Goal: Task Accomplishment & Management: Use online tool/utility

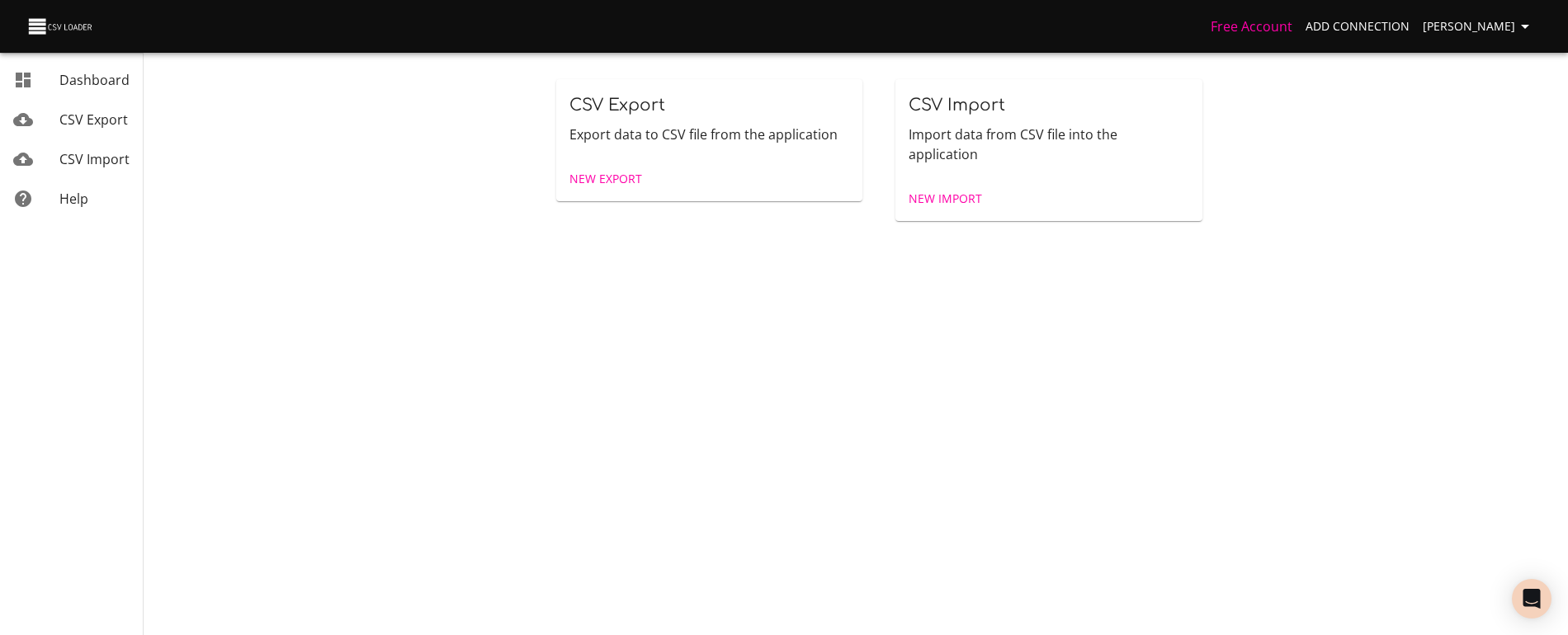
click at [594, 171] on span "New Export" at bounding box center [606, 179] width 73 height 20
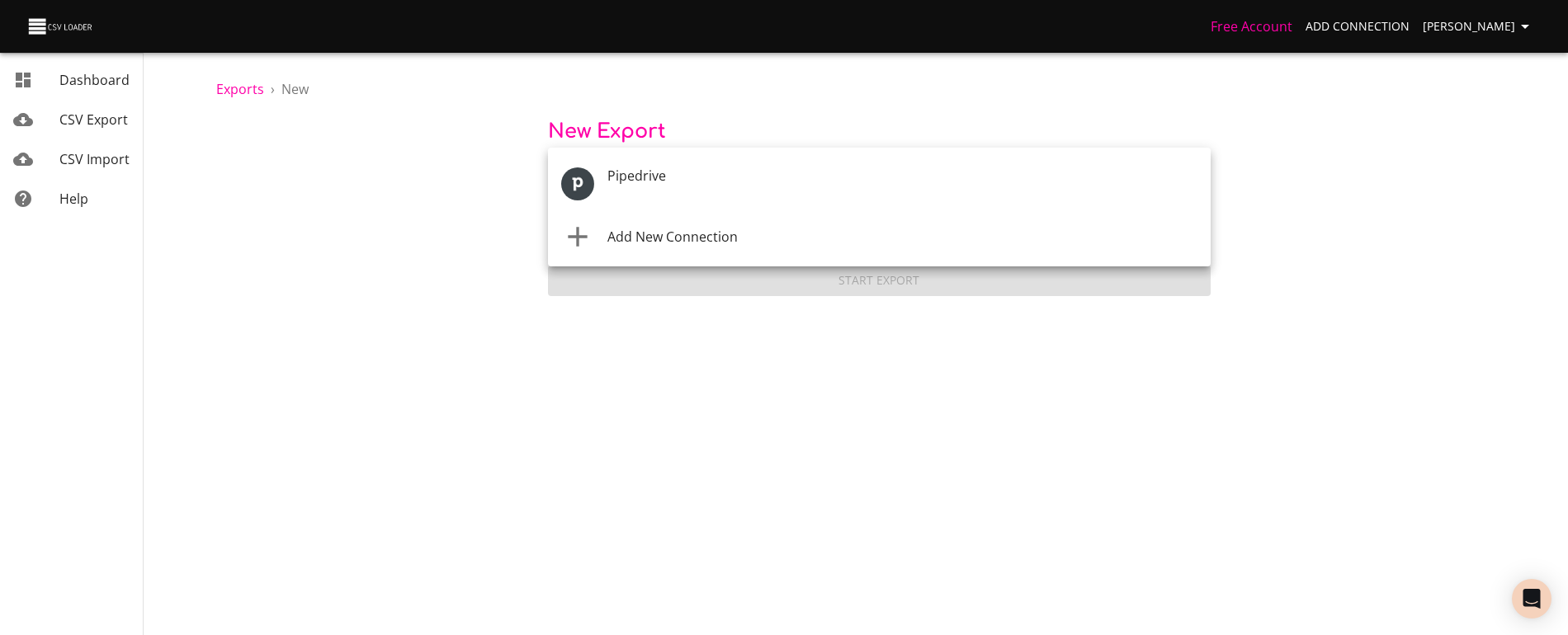
click at [593, 187] on body "Free Account Add Connection Anaëlle Doux Dashboard CSV Export CSV Import Help E…" at bounding box center [784, 317] width 1568 height 635
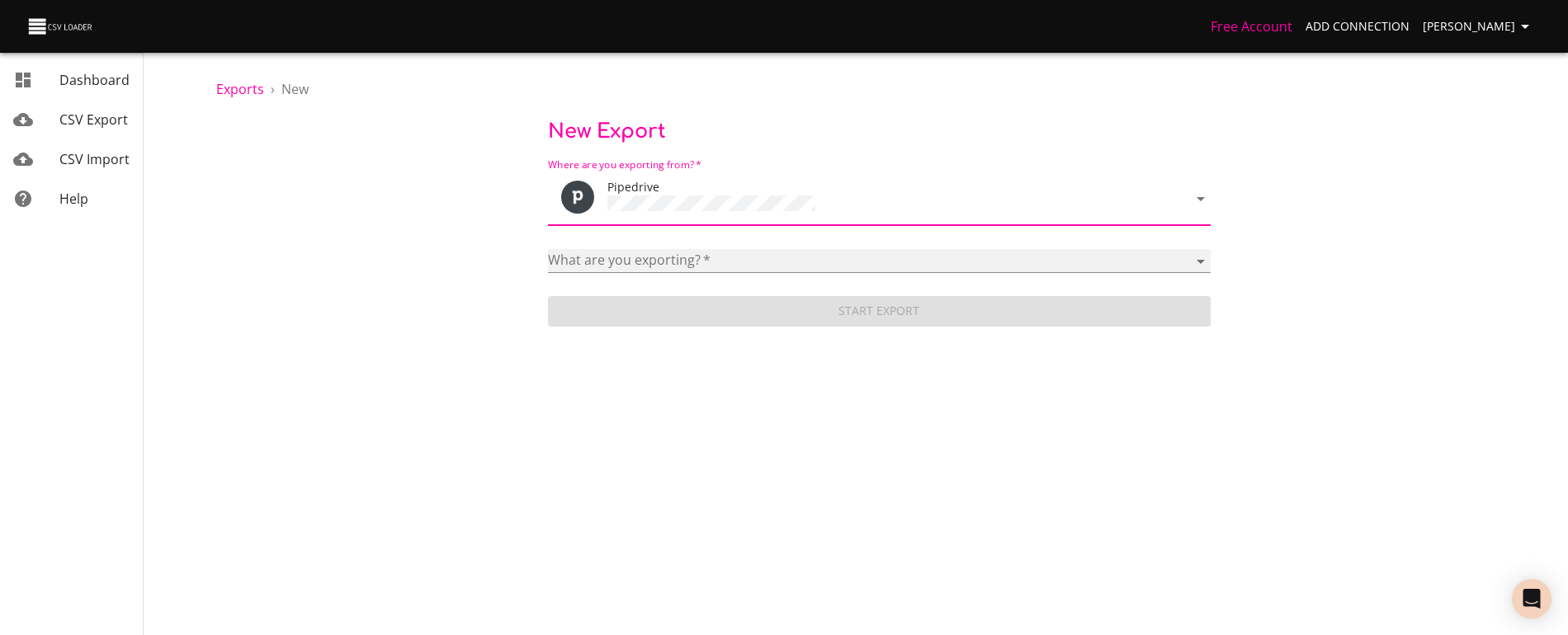
click at [630, 261] on select "Activities Activity Types Deal Products Deals Email Threads Emails Notes Organi…" at bounding box center [878, 261] width 662 height 24
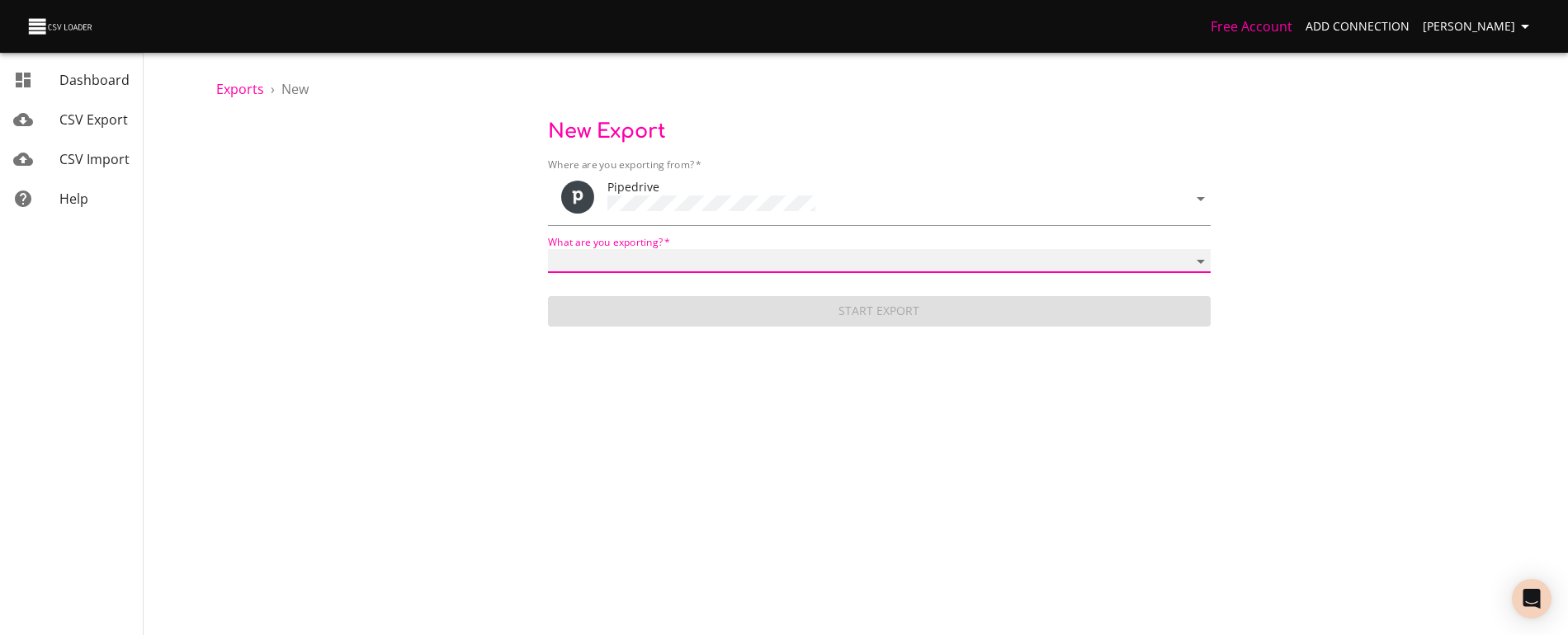
select select "mail_messages"
click at [548, 249] on select "Activities Activity Types Deal Products Deals Email Threads Emails Notes Organi…" at bounding box center [878, 261] width 662 height 24
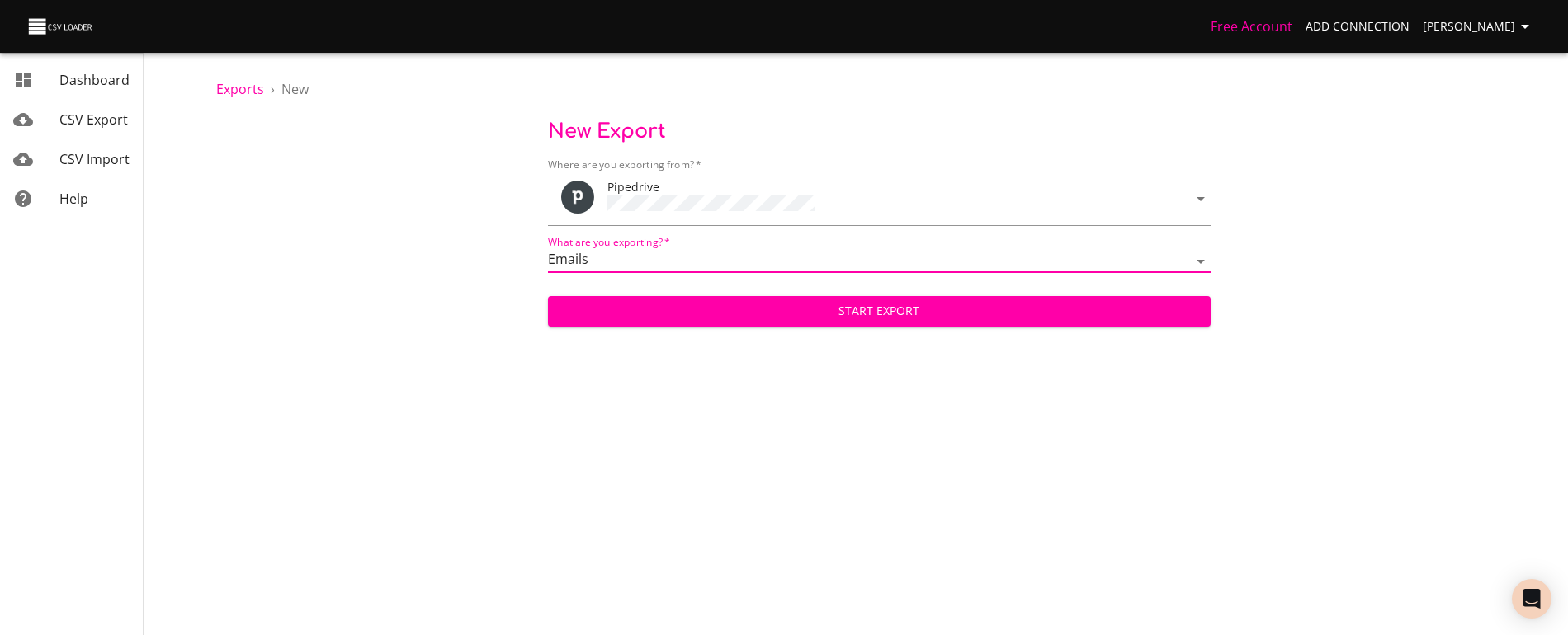
click at [649, 308] on span "Start Export" at bounding box center [879, 311] width 636 height 20
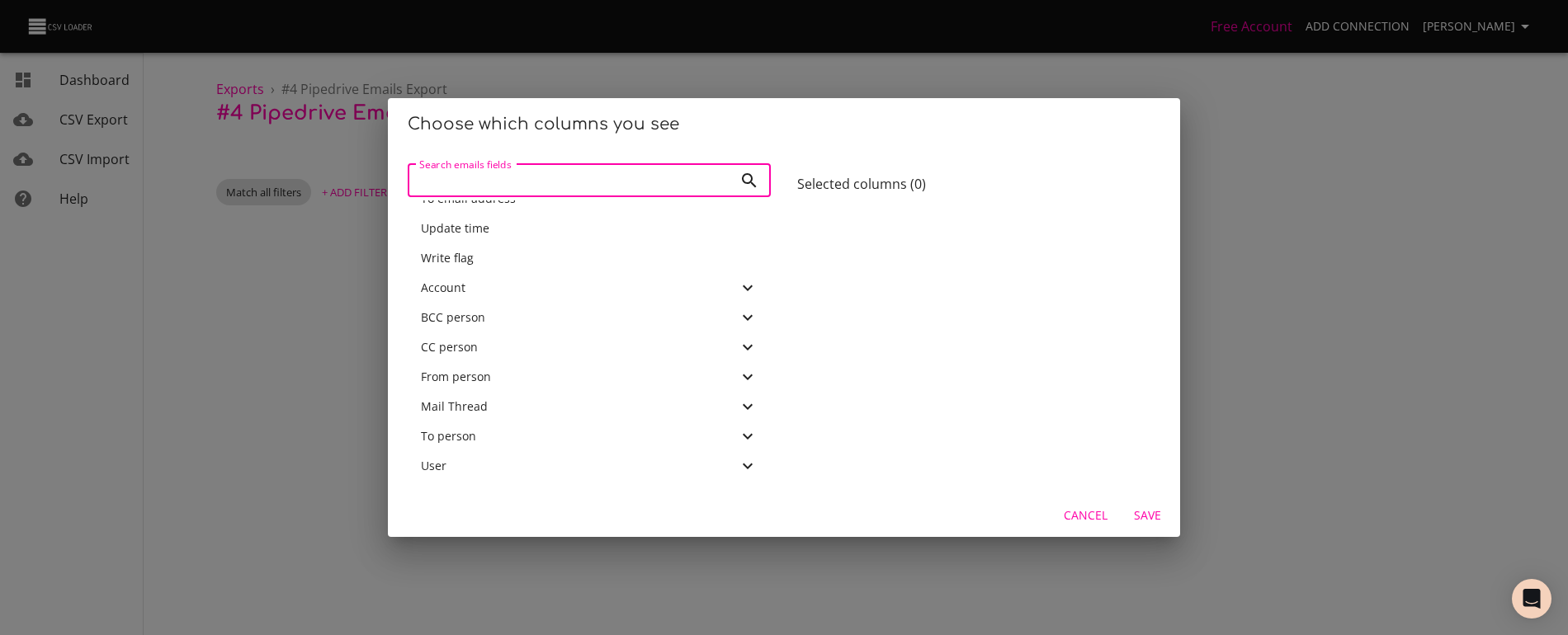
scroll to position [7, 0]
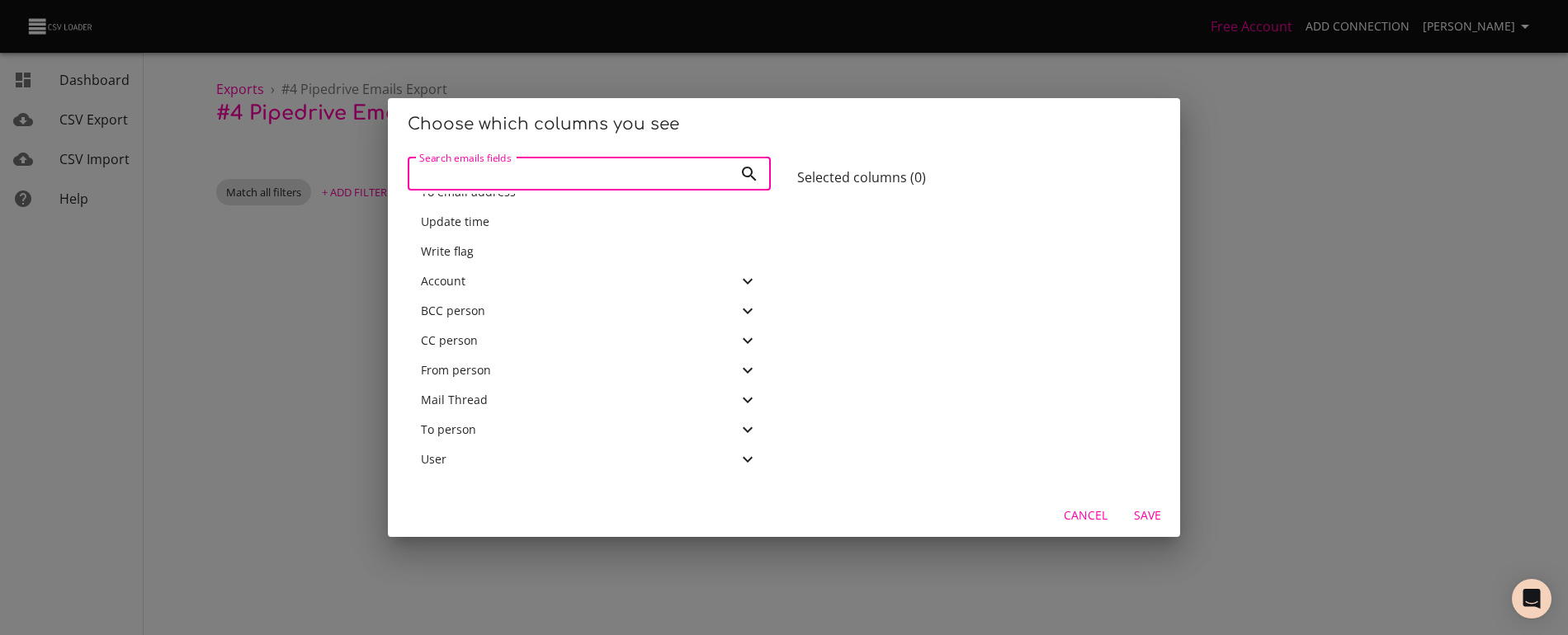
click at [470, 283] on div "Account" at bounding box center [580, 281] width 317 height 17
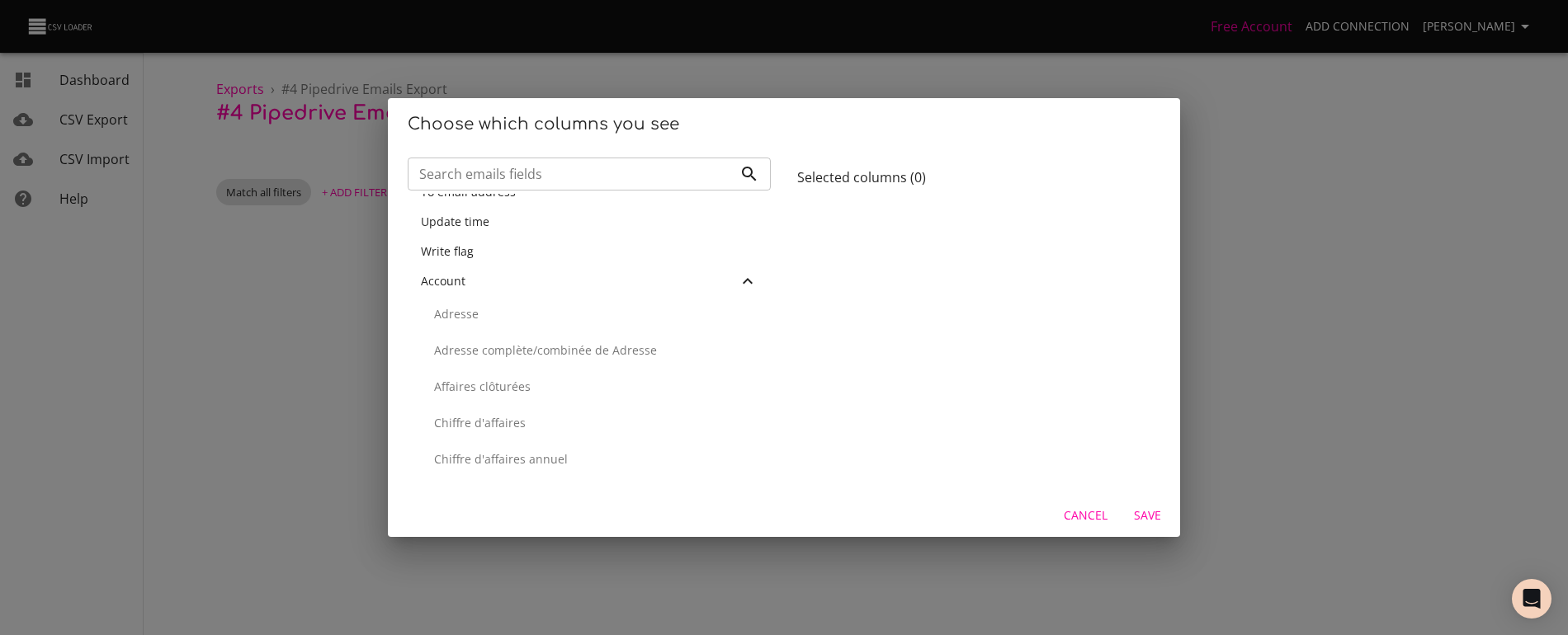
click at [470, 283] on div "Account" at bounding box center [580, 281] width 317 height 17
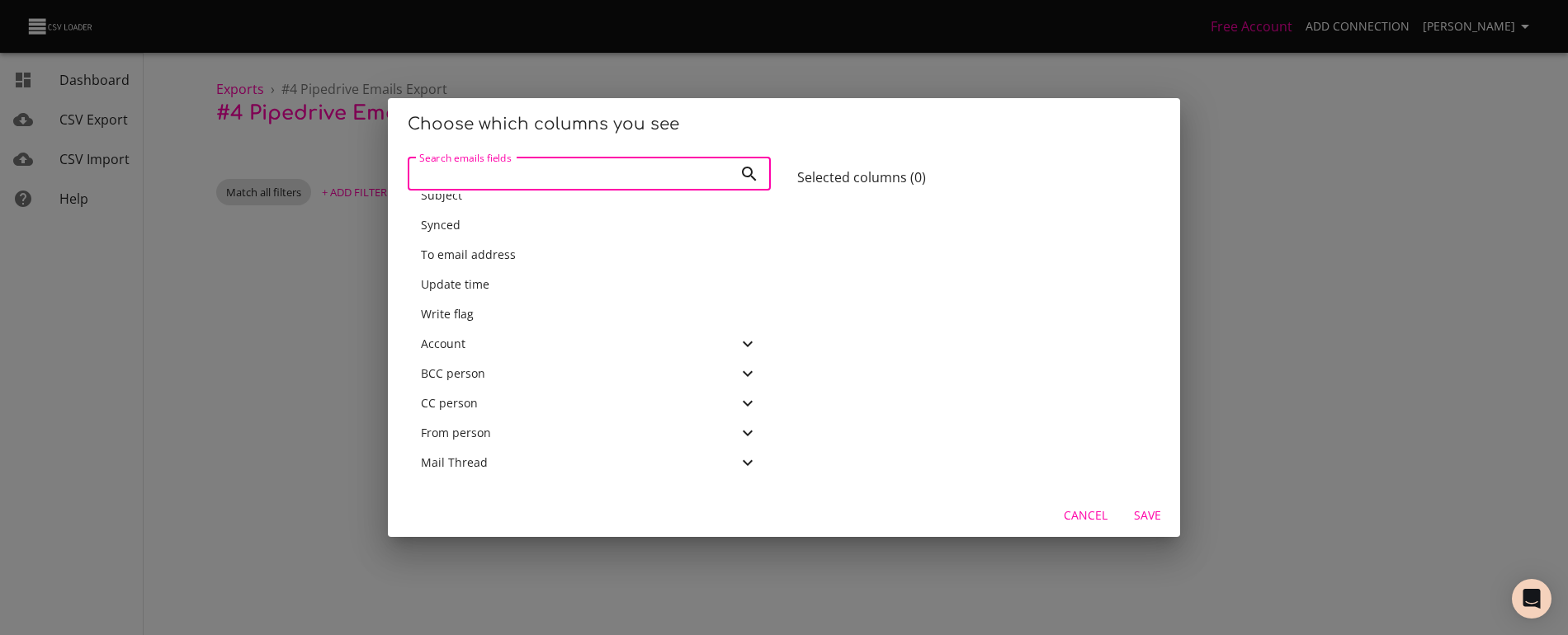
click at [532, 166] on input "Search emails fields" at bounding box center [570, 174] width 325 height 33
type input "body"
click at [516, 220] on div "Body" at bounding box center [589, 215] width 337 height 17
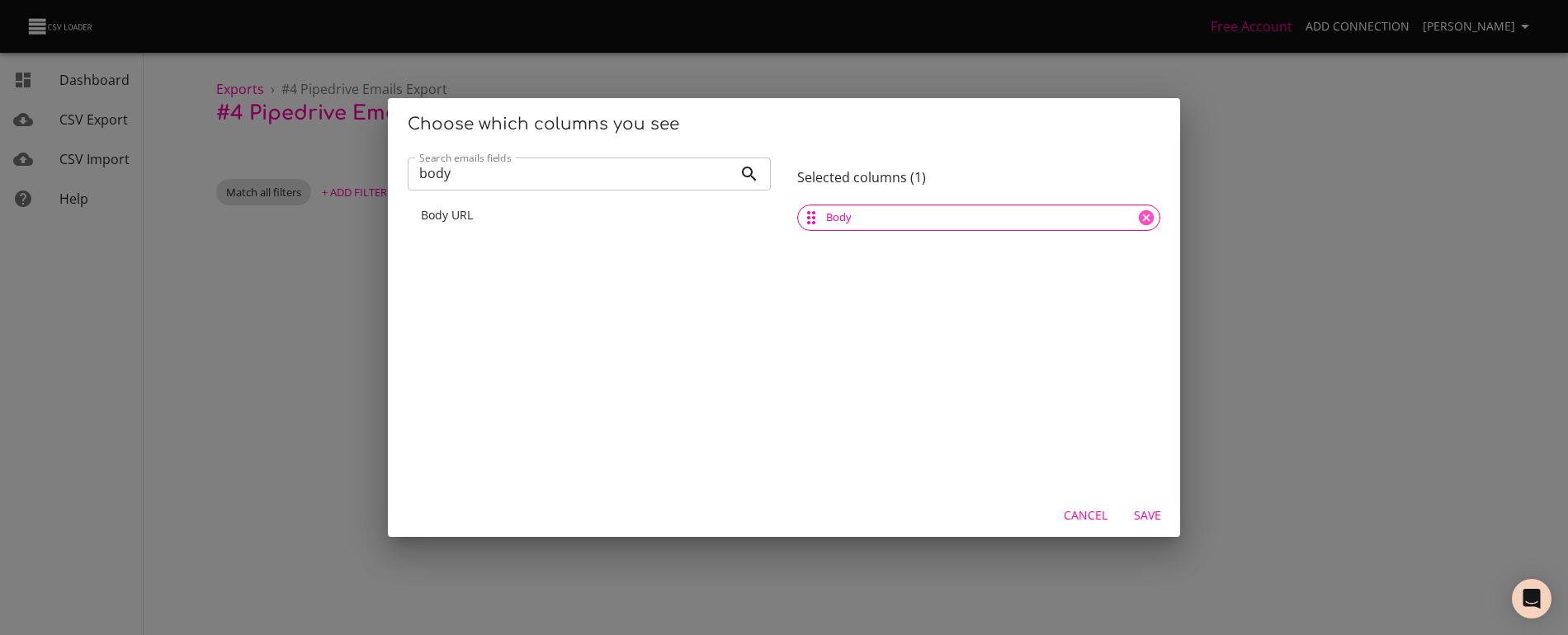
click at [516, 177] on input "body" at bounding box center [570, 174] width 325 height 33
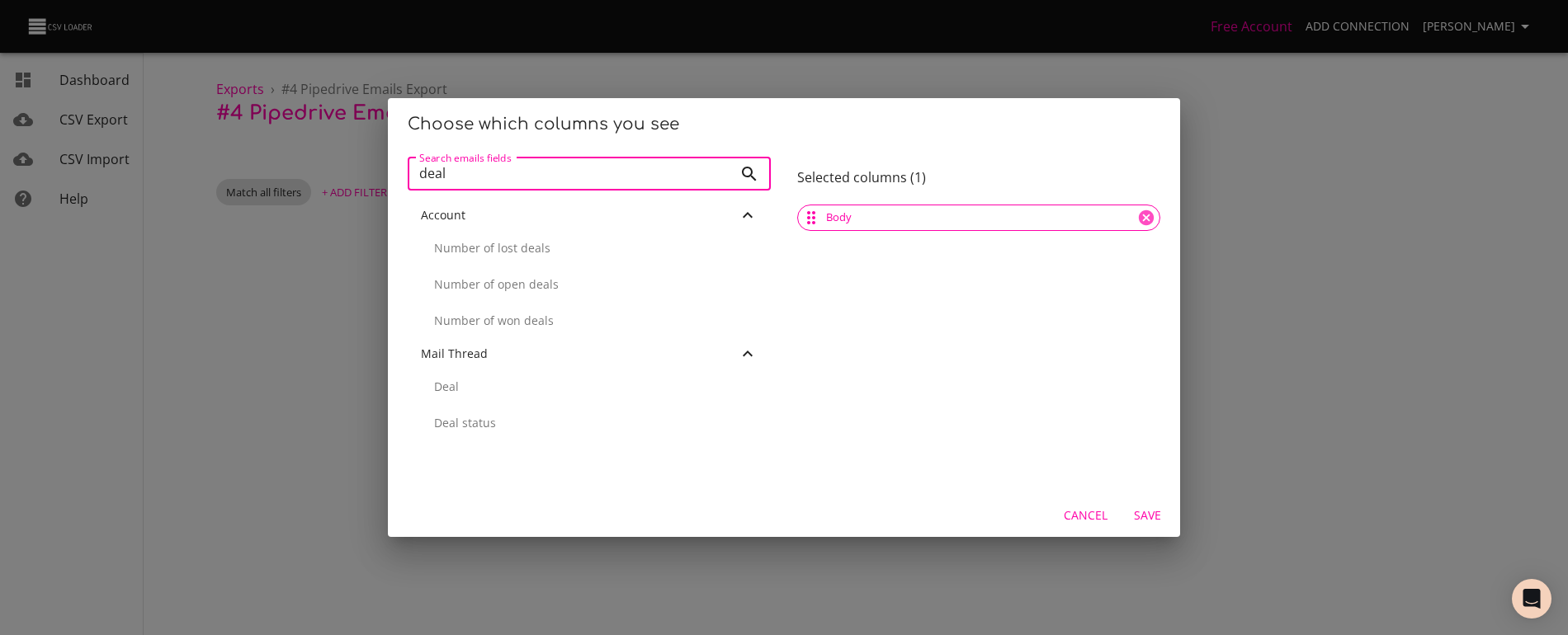
click at [503, 385] on p "Deal" at bounding box center [595, 386] width 324 height 17
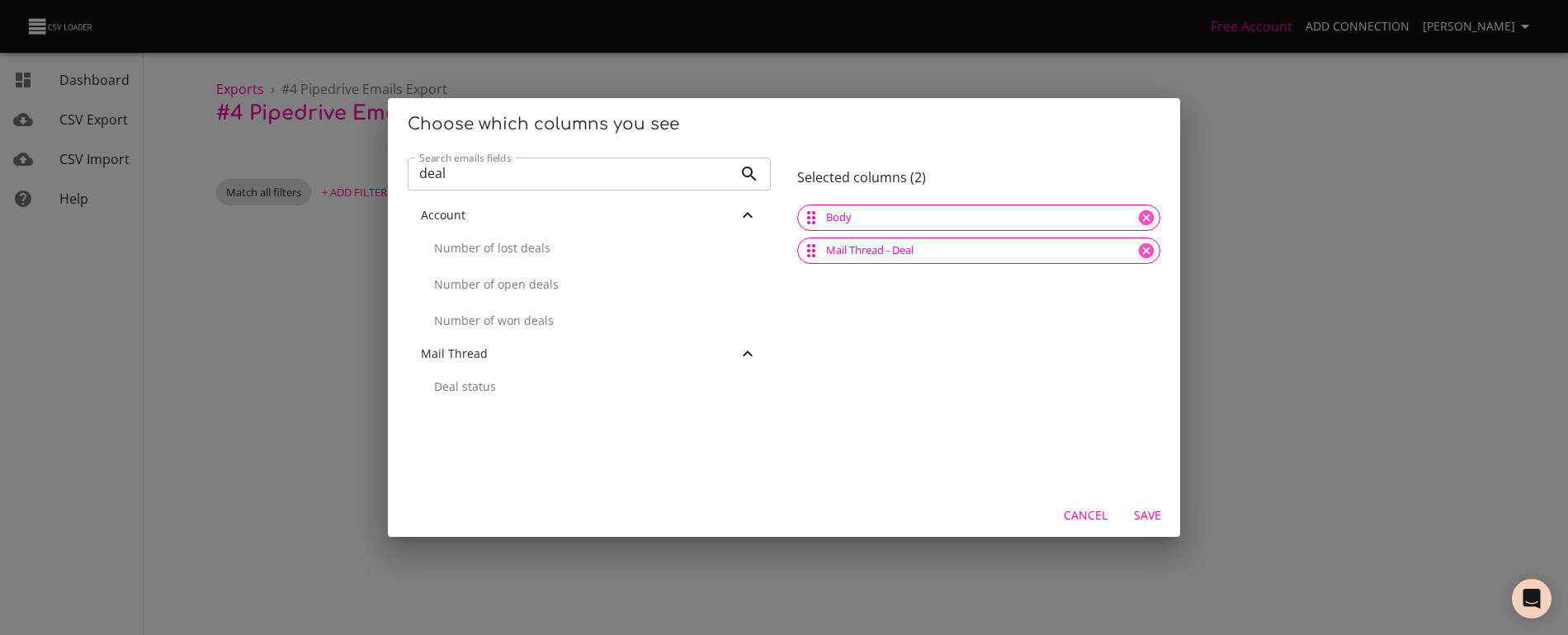
click at [513, 169] on input "deal" at bounding box center [570, 174] width 325 height 33
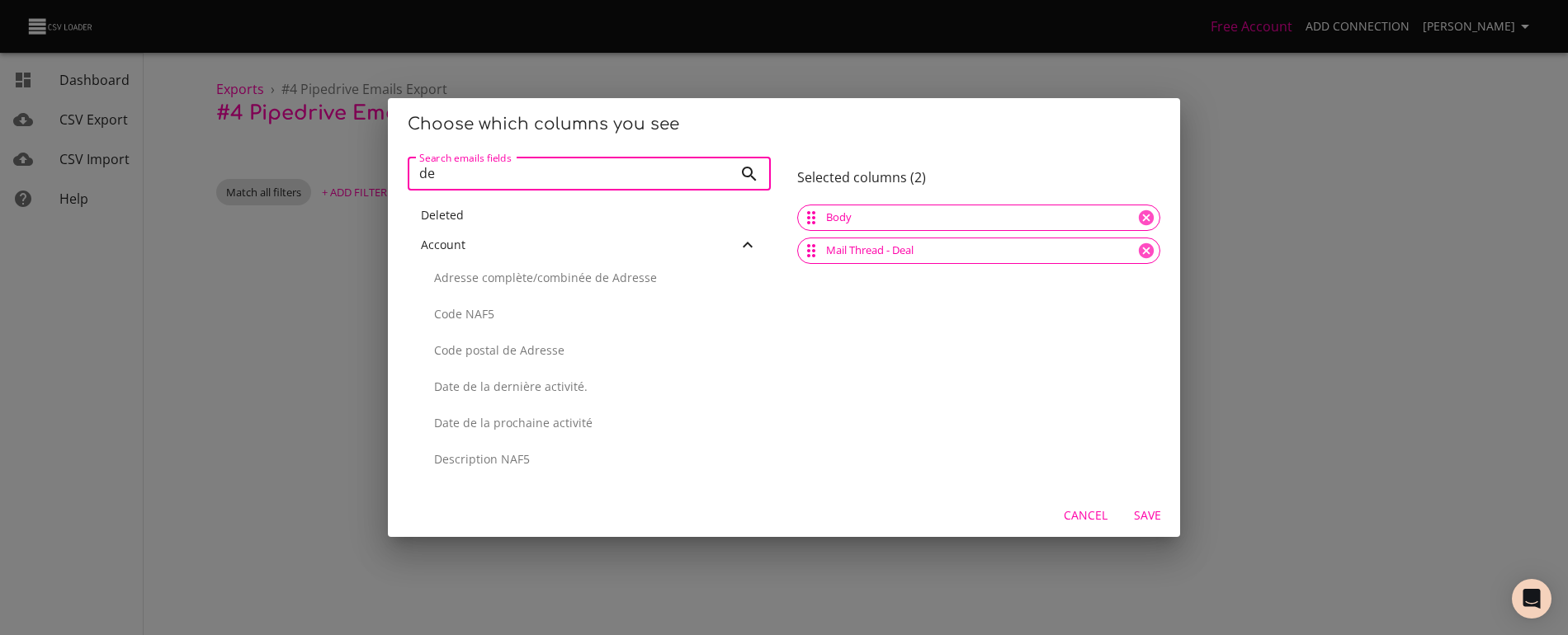
type input "d"
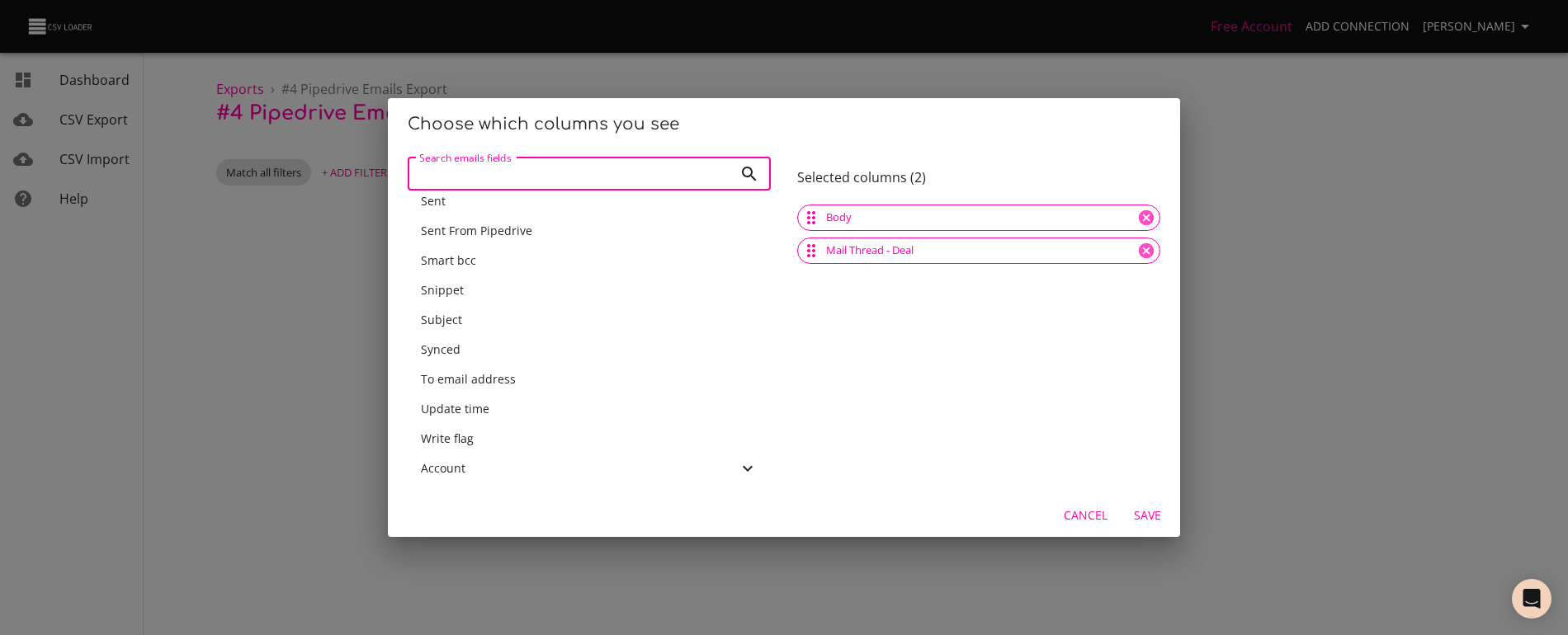
scroll to position [519, 0]
click at [493, 416] on div "Account" at bounding box center [580, 408] width 317 height 17
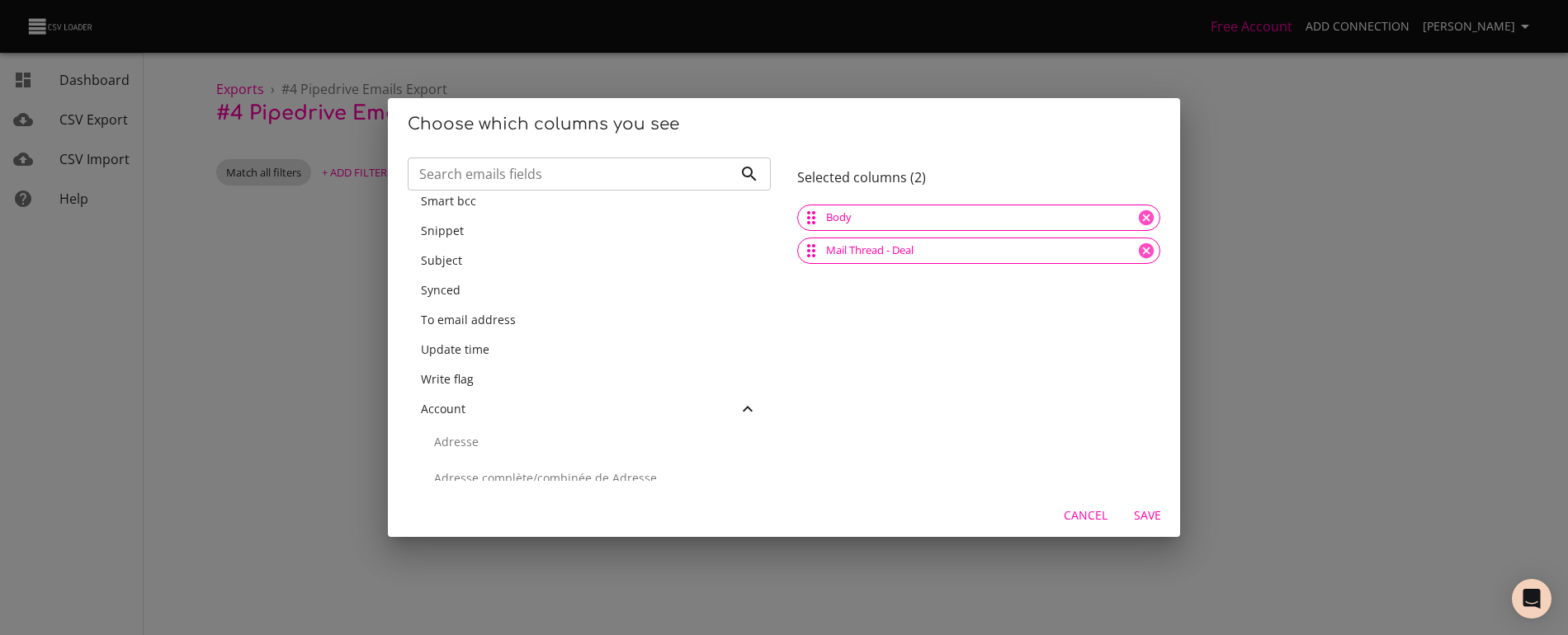
click at [493, 416] on div "Account" at bounding box center [580, 408] width 317 height 17
click at [557, 404] on div "Mail Thread" at bounding box center [580, 400] width 317 height 17
click at [518, 184] on input "Search emails fields" at bounding box center [570, 174] width 325 height 33
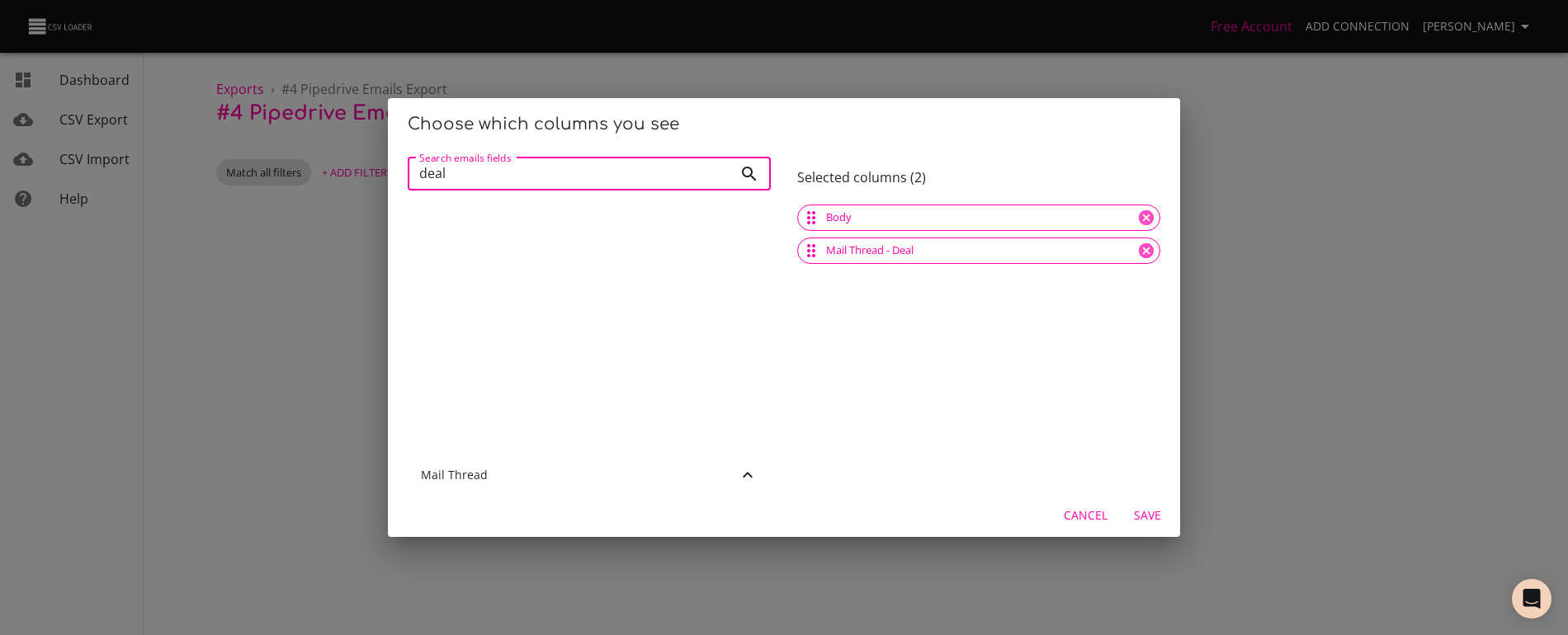
scroll to position [0, 0]
type input "deal"
click at [1153, 524] on span "Save" at bounding box center [1147, 515] width 40 height 20
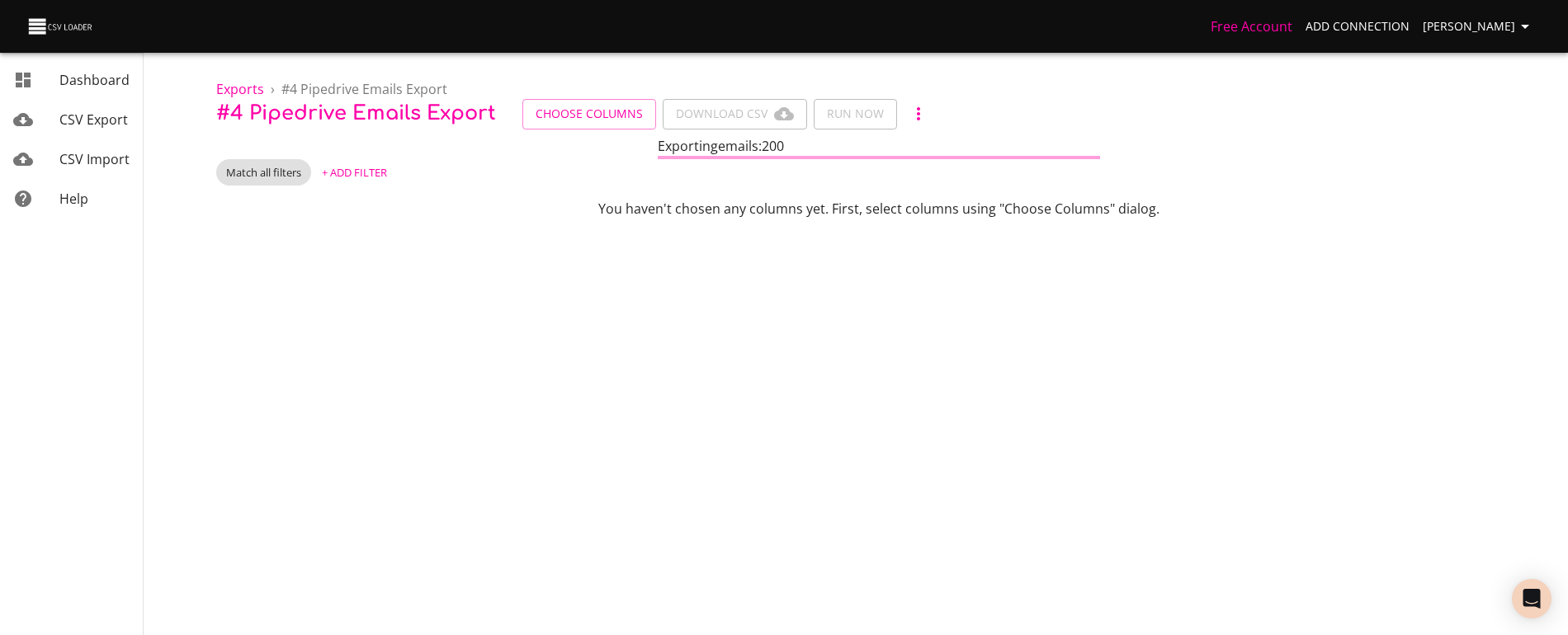
click at [346, 170] on span "+ Add Filter" at bounding box center [354, 173] width 65 height 19
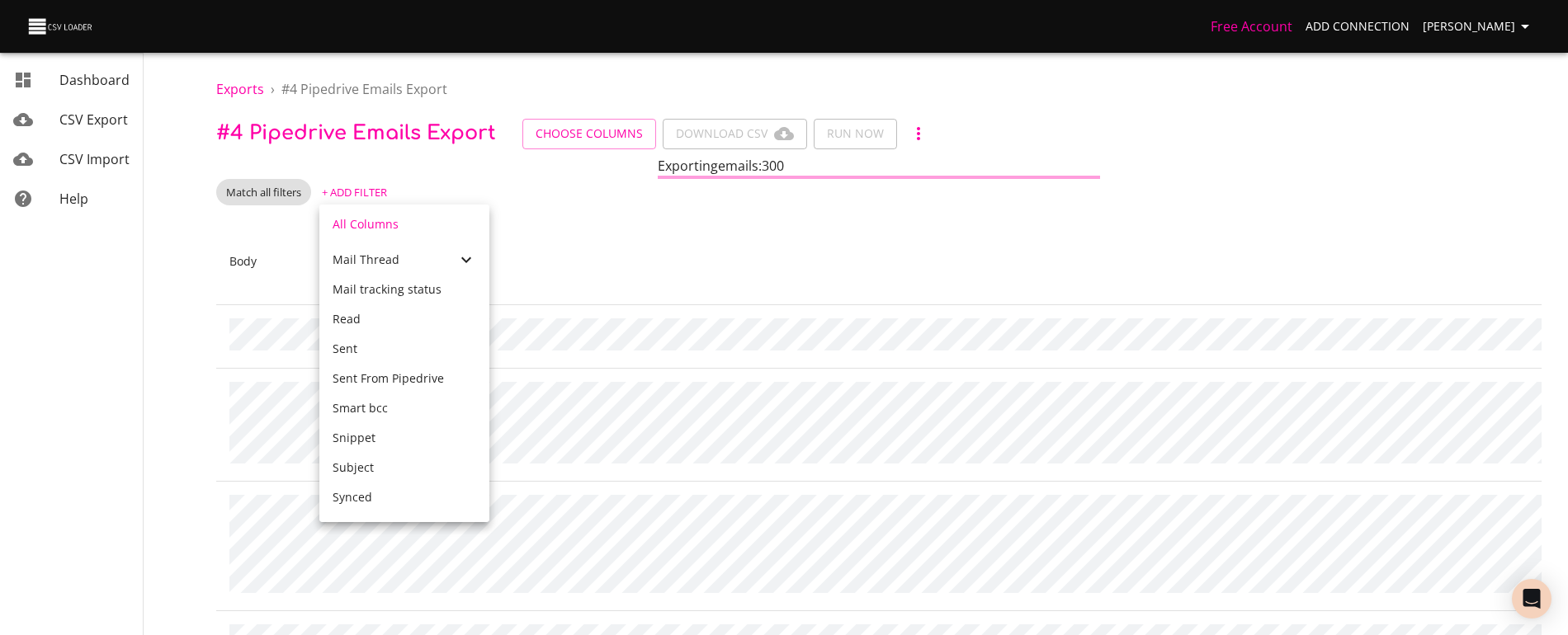
scroll to position [570, 0]
click at [254, 244] on div at bounding box center [784, 317] width 1568 height 635
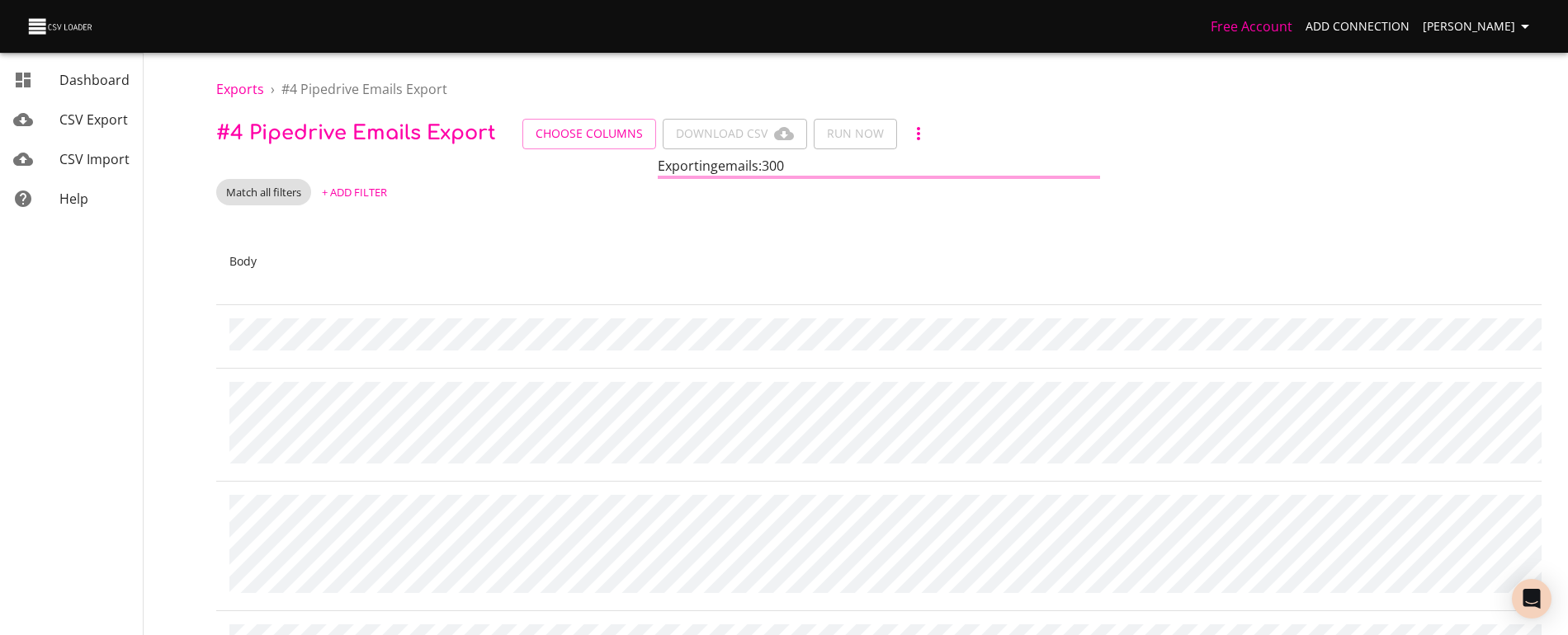
click at [370, 191] on span "+ Add Filter" at bounding box center [354, 193] width 65 height 19
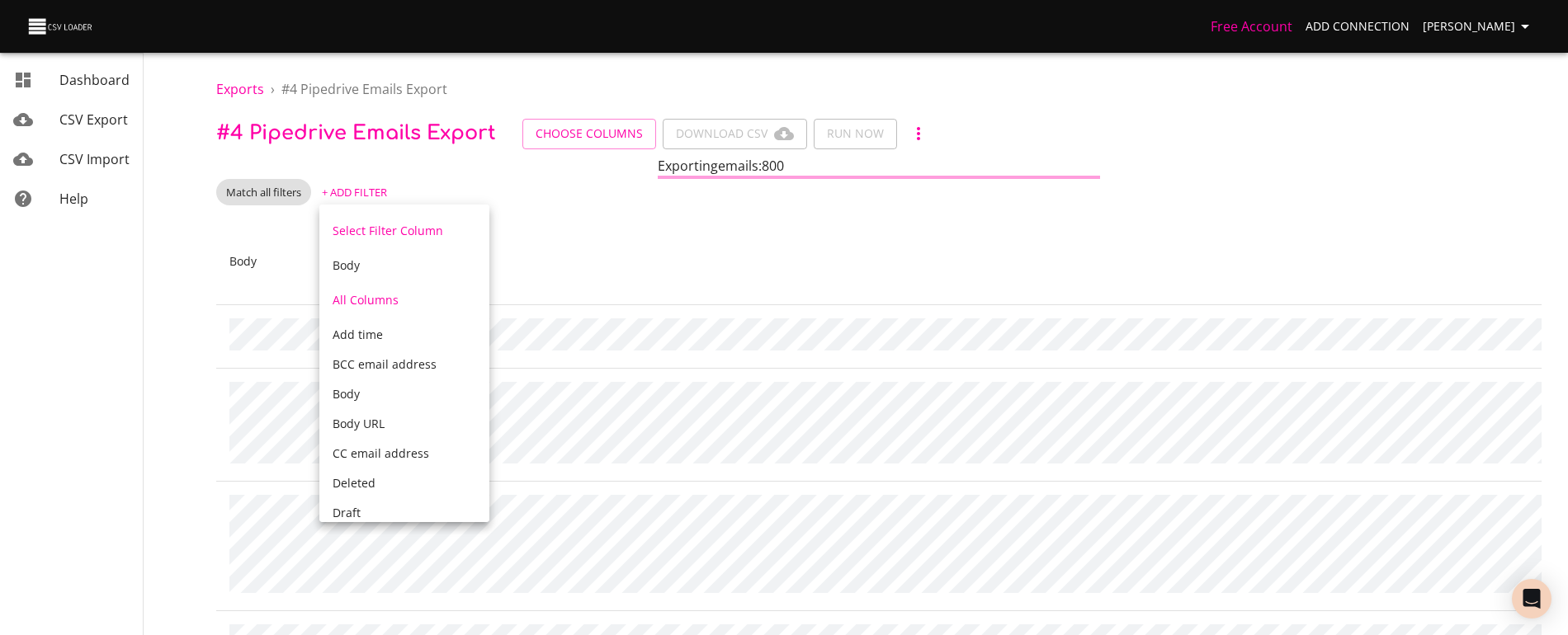
click at [635, 134] on div at bounding box center [784, 317] width 1568 height 635
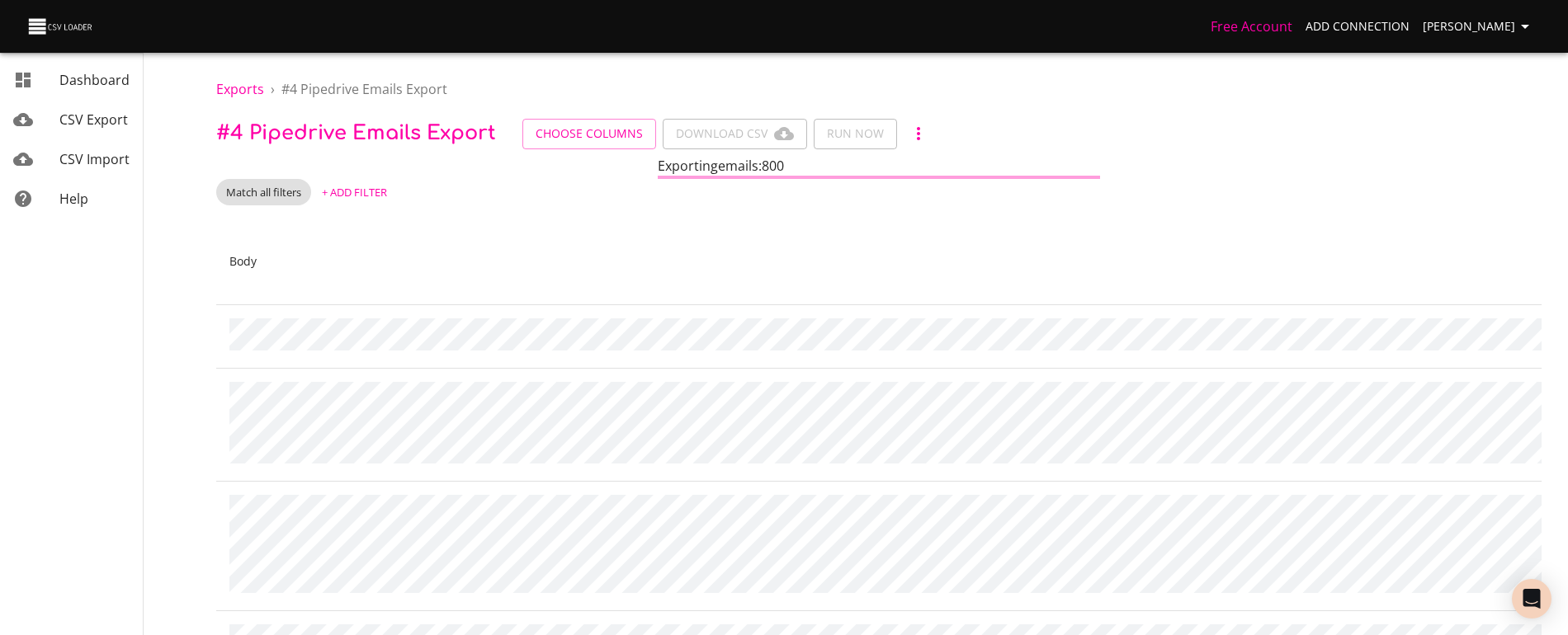
click at [597, 134] on span "Choose Columns" at bounding box center [589, 133] width 107 height 20
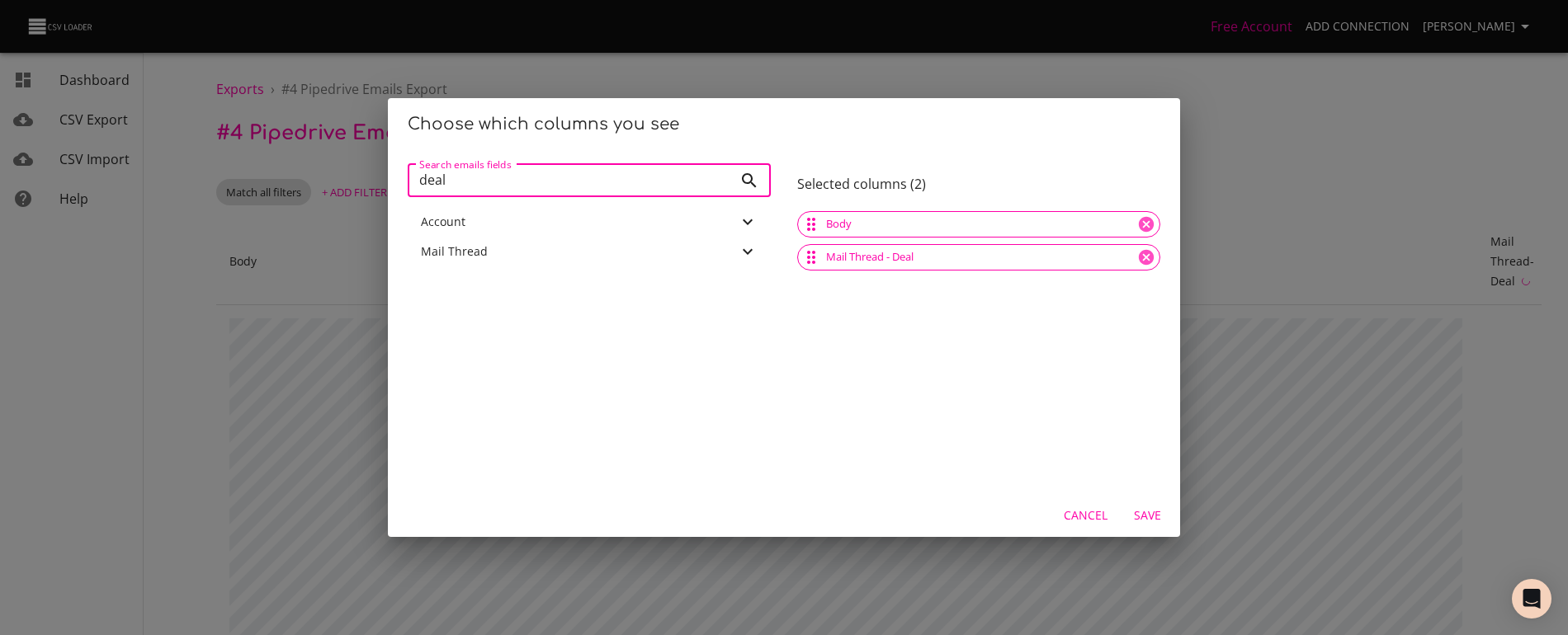
click at [1084, 520] on span "Cancel" at bounding box center [1086, 515] width 44 height 20
